Goal: Find specific page/section: Find specific page/section

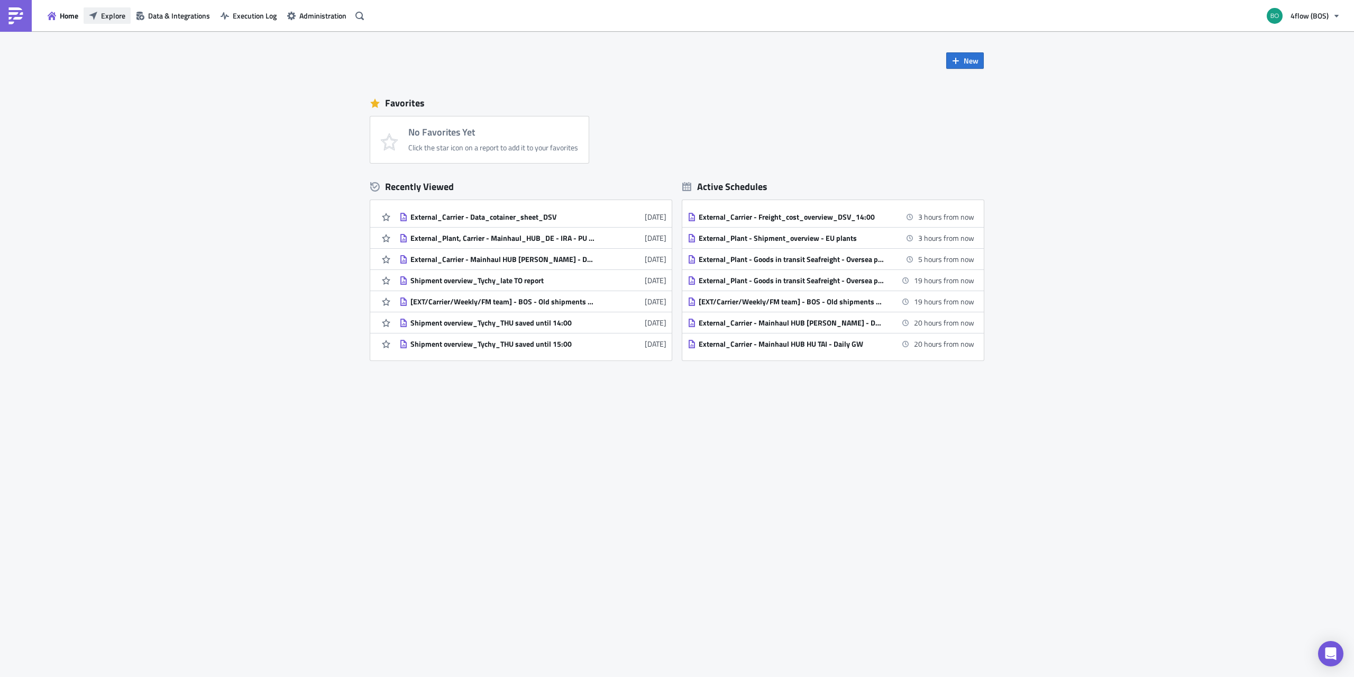
click at [88, 14] on button "Explore" at bounding box center [107, 15] width 47 height 16
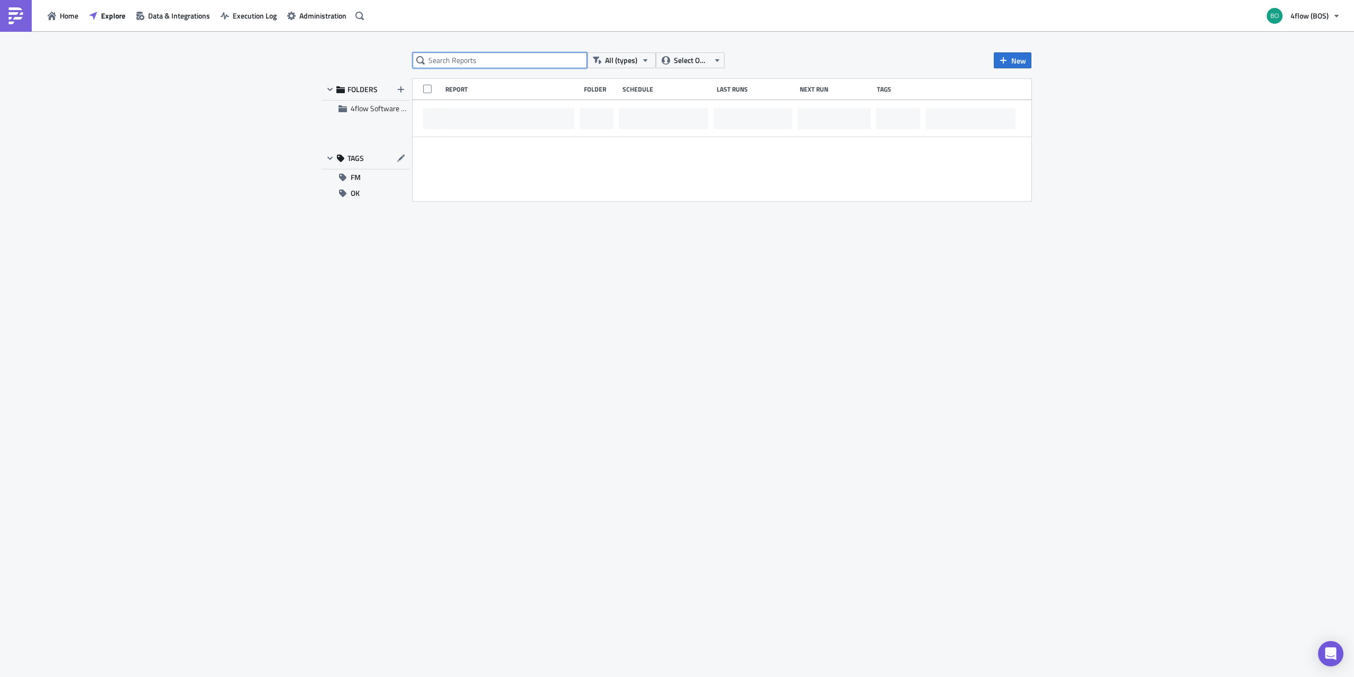
click at [472, 60] on input "text" at bounding box center [500, 60] width 175 height 16
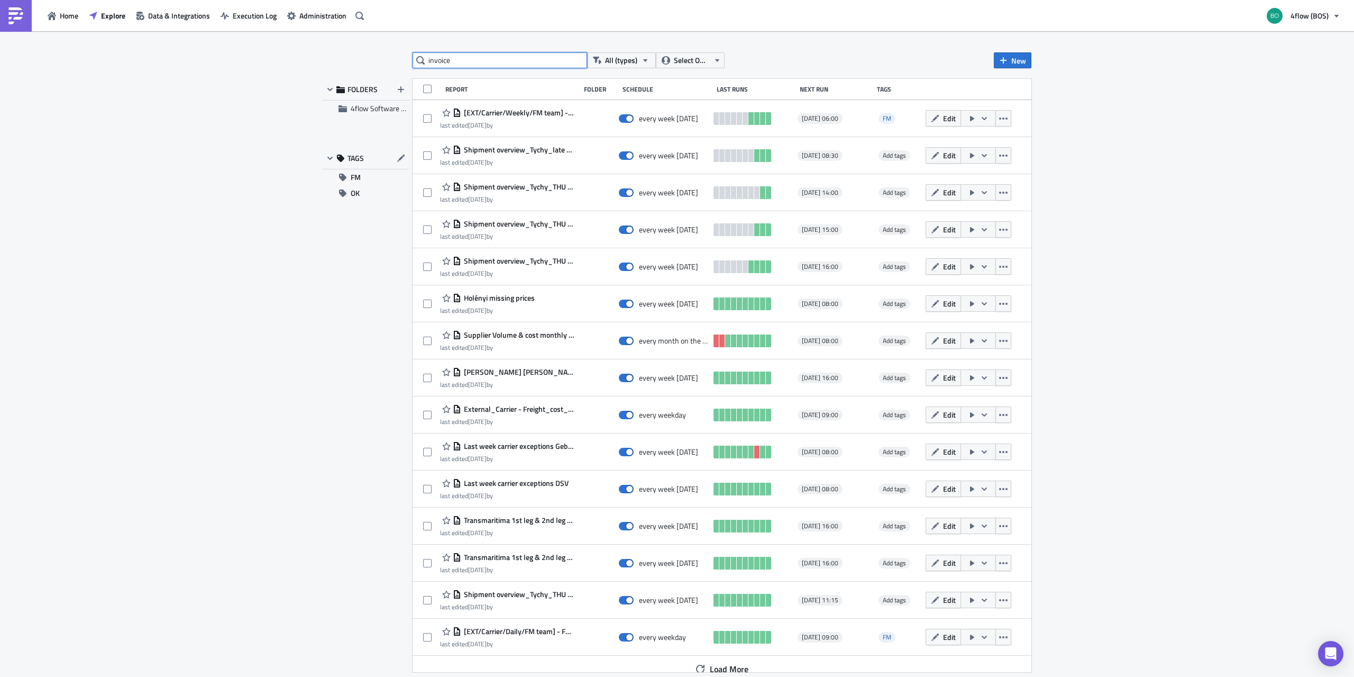
type input "invoice"
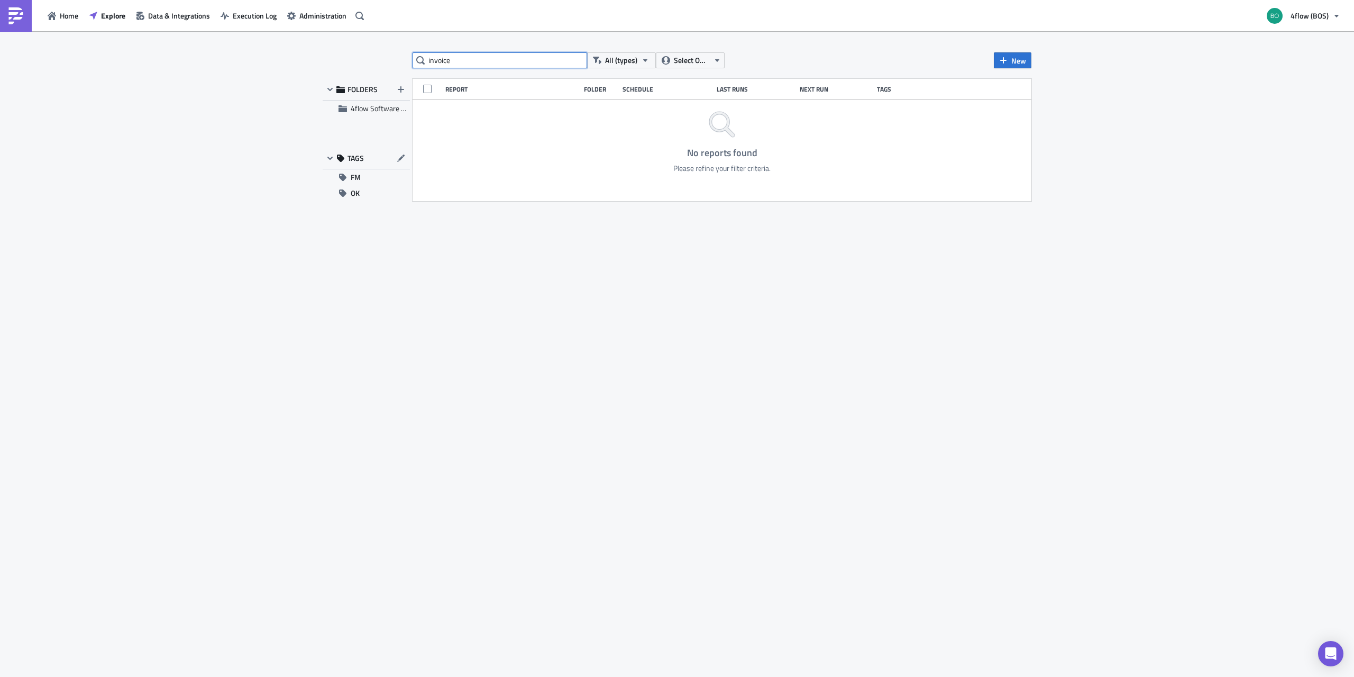
drag, startPoint x: 464, startPoint y: 59, endPoint x: 409, endPoint y: 59, distance: 55.0
click at [413, 59] on input "invoice" at bounding box center [500, 60] width 175 height 16
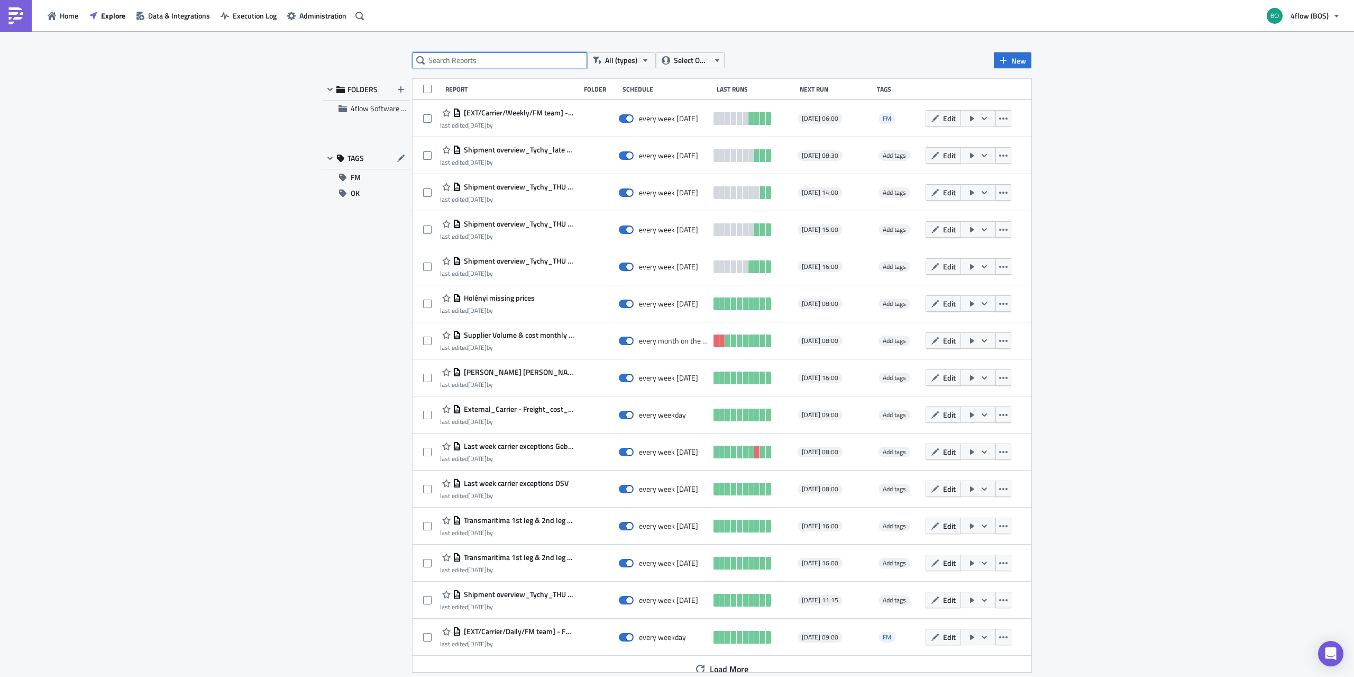
click at [471, 58] on input "text" at bounding box center [500, 60] width 175 height 16
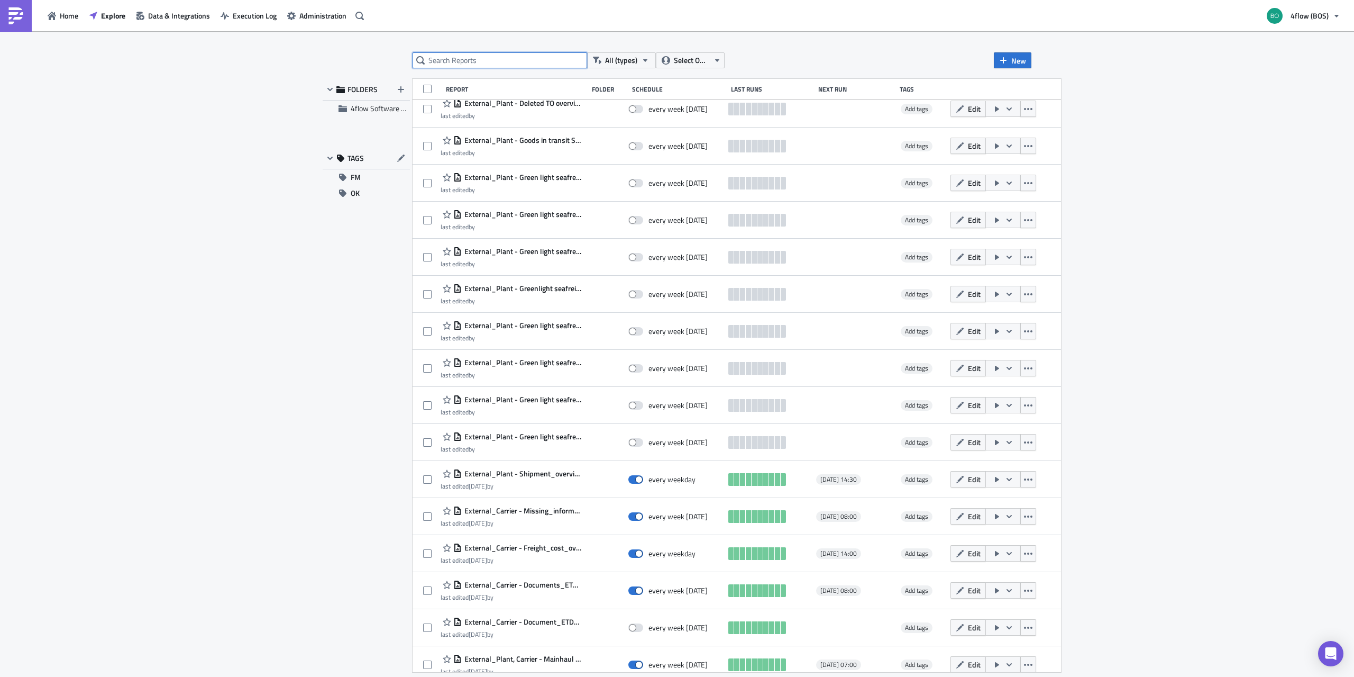
scroll to position [2649, 0]
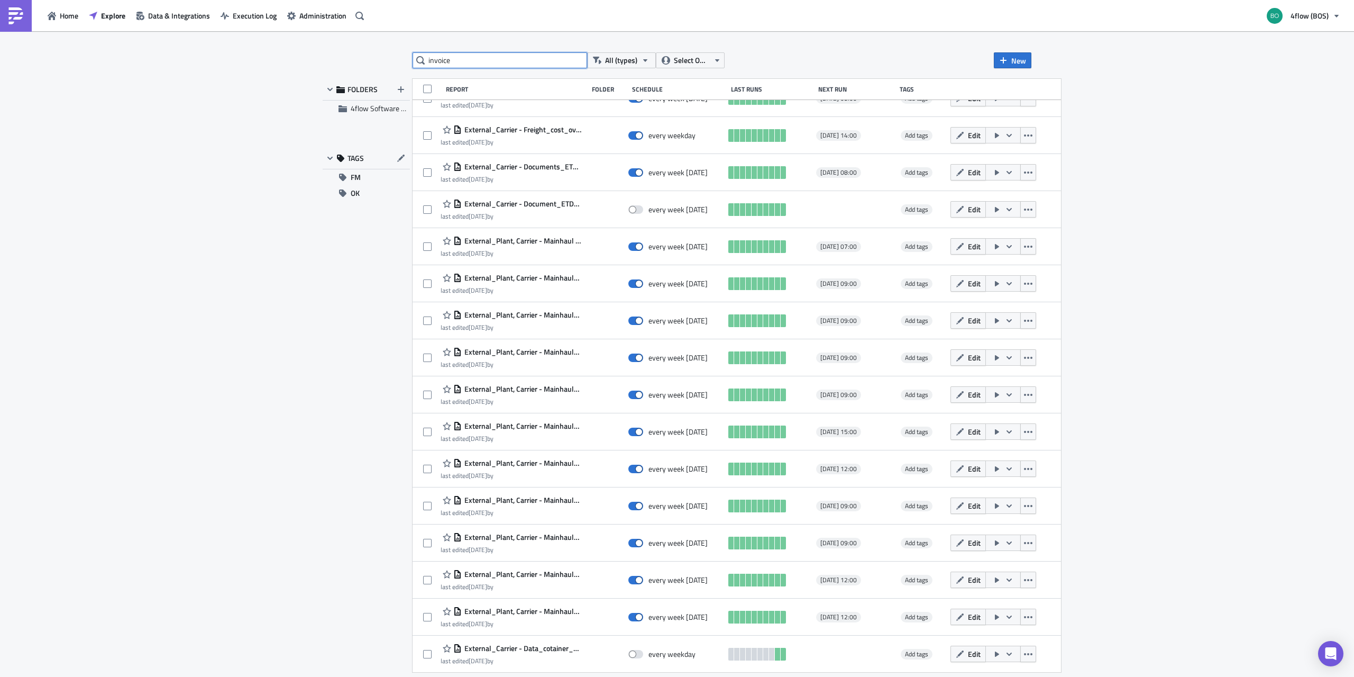
type input "invoice"
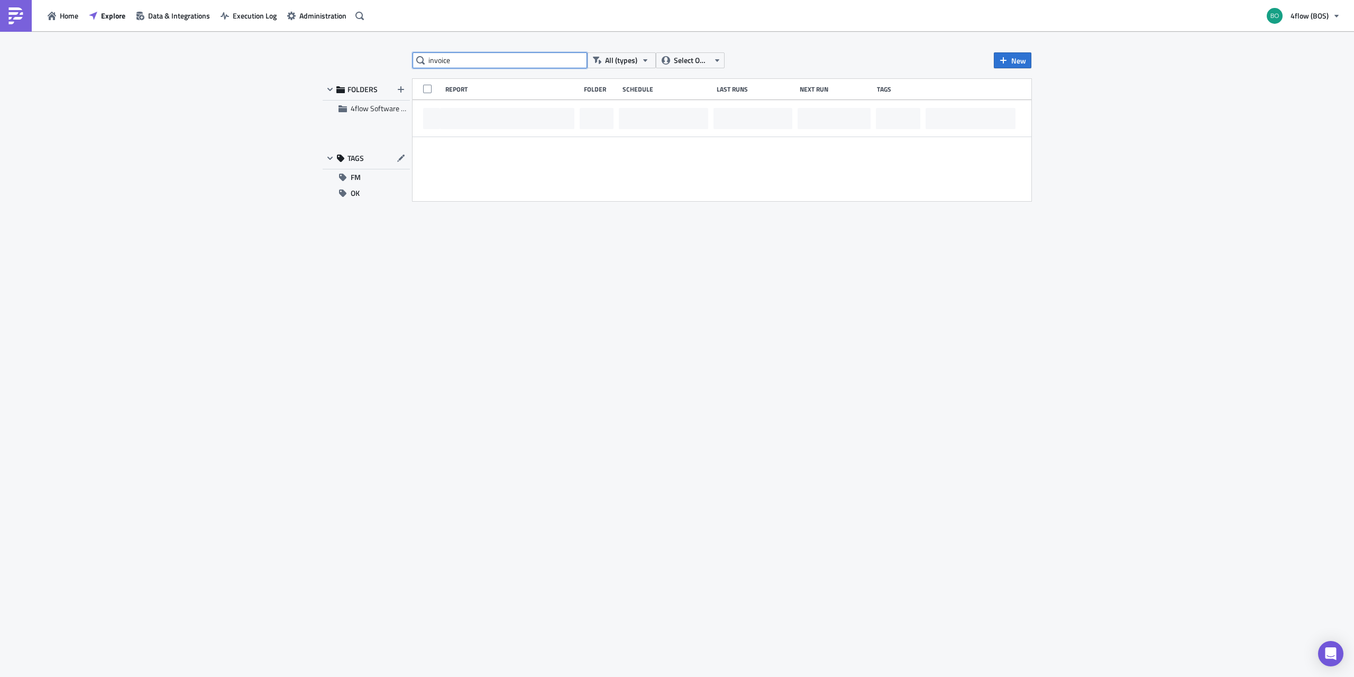
scroll to position [0, 0]
drag, startPoint x: 477, startPoint y: 63, endPoint x: 420, endPoint y: 67, distance: 56.7
click at [418, 65] on input "invoice" at bounding box center [500, 60] width 175 height 16
type input "internal"
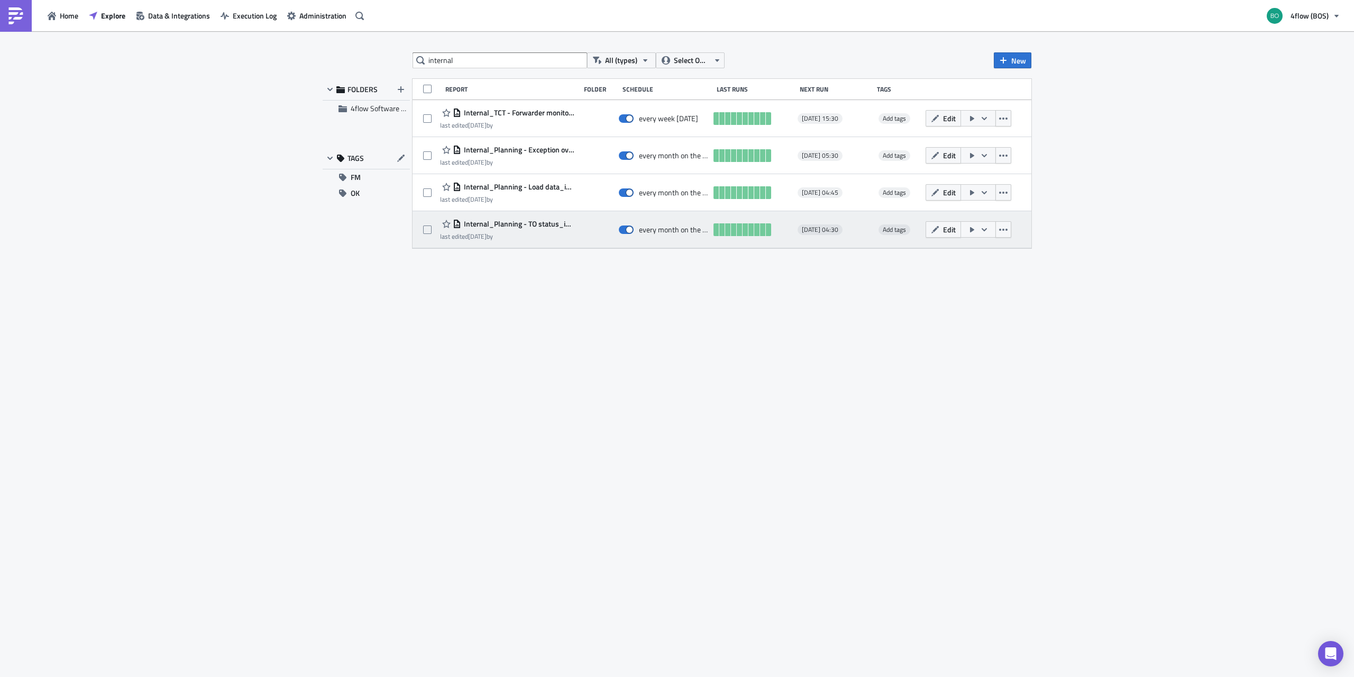
click at [545, 221] on span "Internal_Planning - TO status_invoicing" at bounding box center [517, 224] width 113 height 10
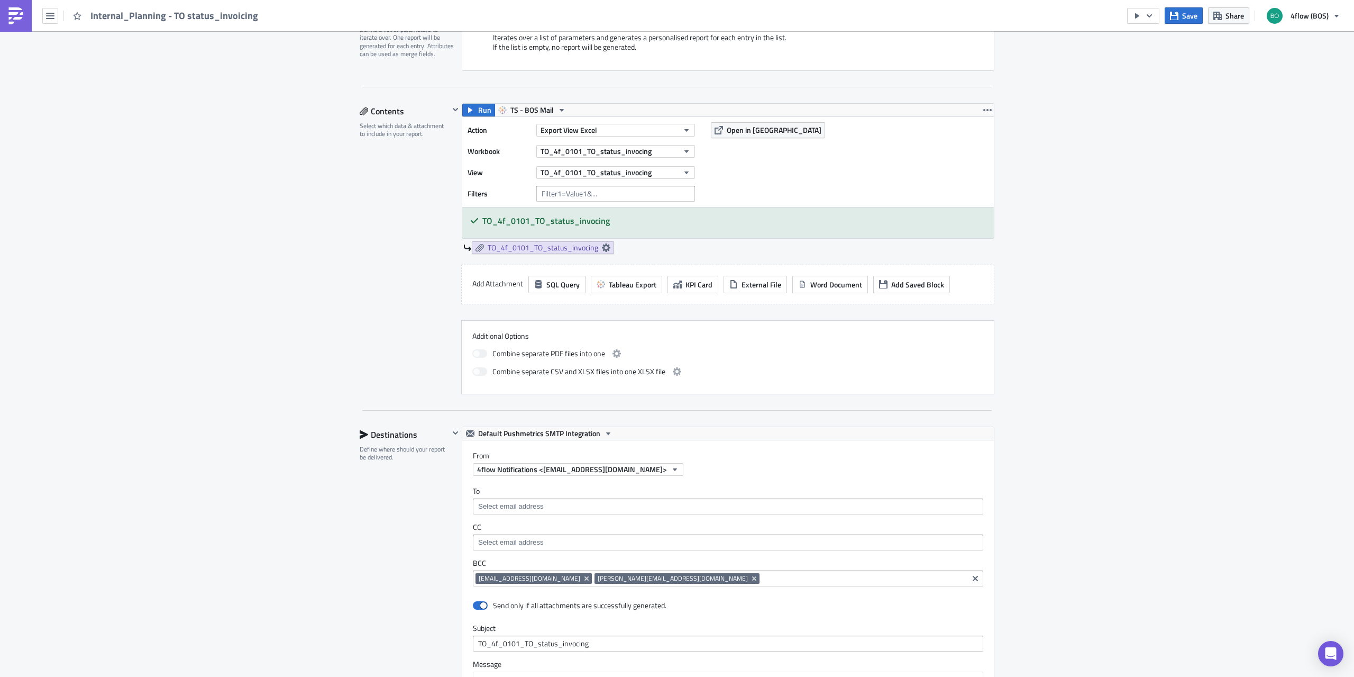
scroll to position [542, 0]
